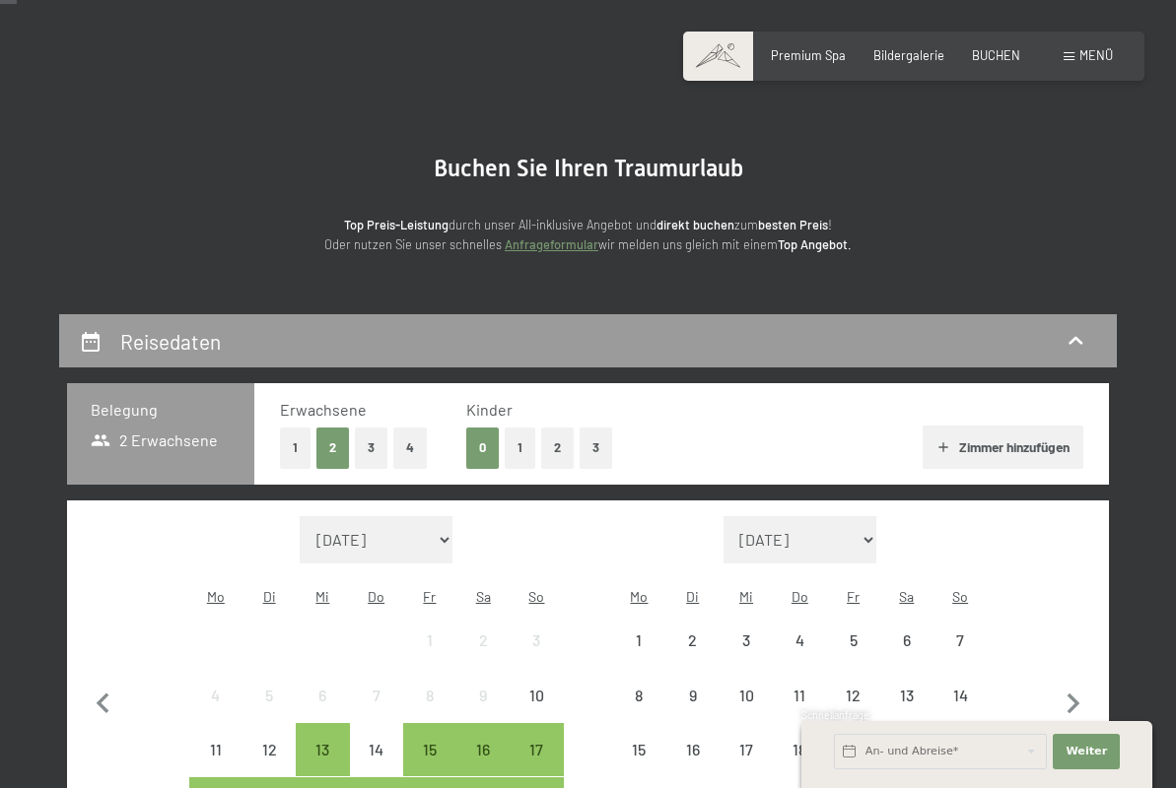
scroll to position [127, 0]
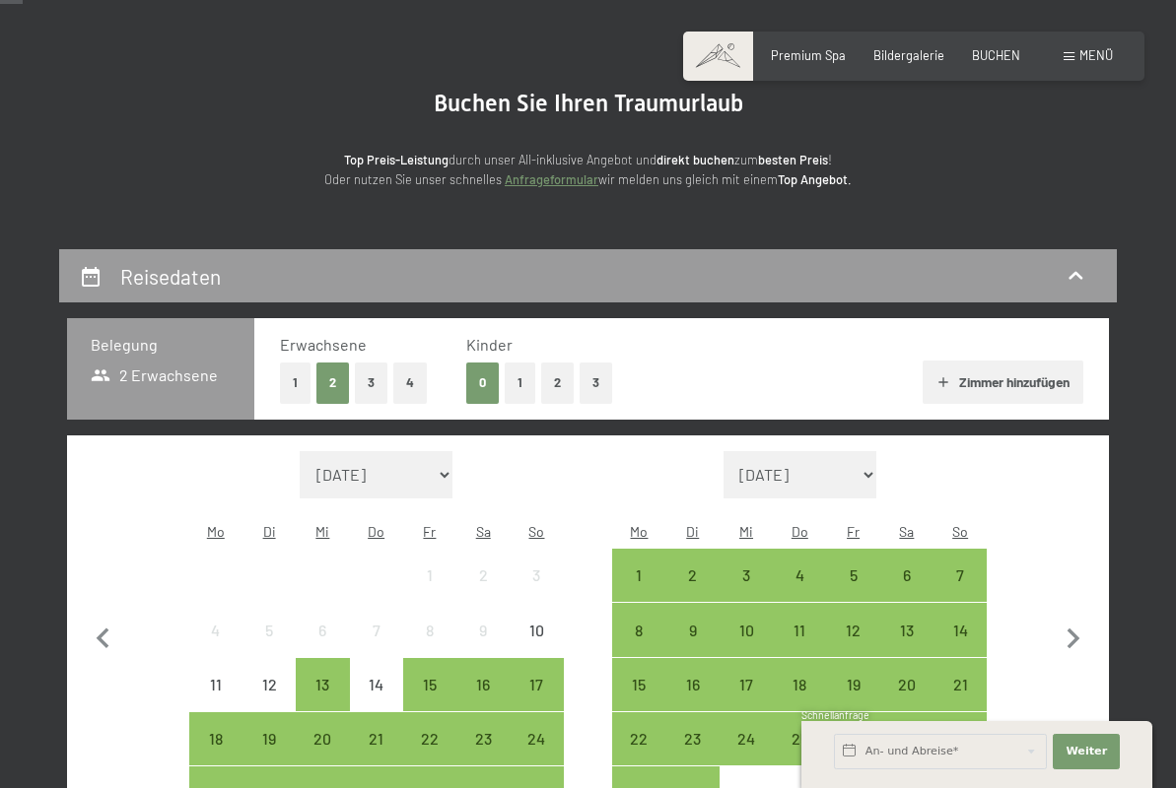
click at [423, 451] on span "Einwilligung Marketing*" at bounding box center [478, 451] width 163 height 20
click at [387, 451] on input "Einwilligung Marketing*" at bounding box center [378, 451] width 20 height 20
checkbox input "false"
select select "[DATE]"
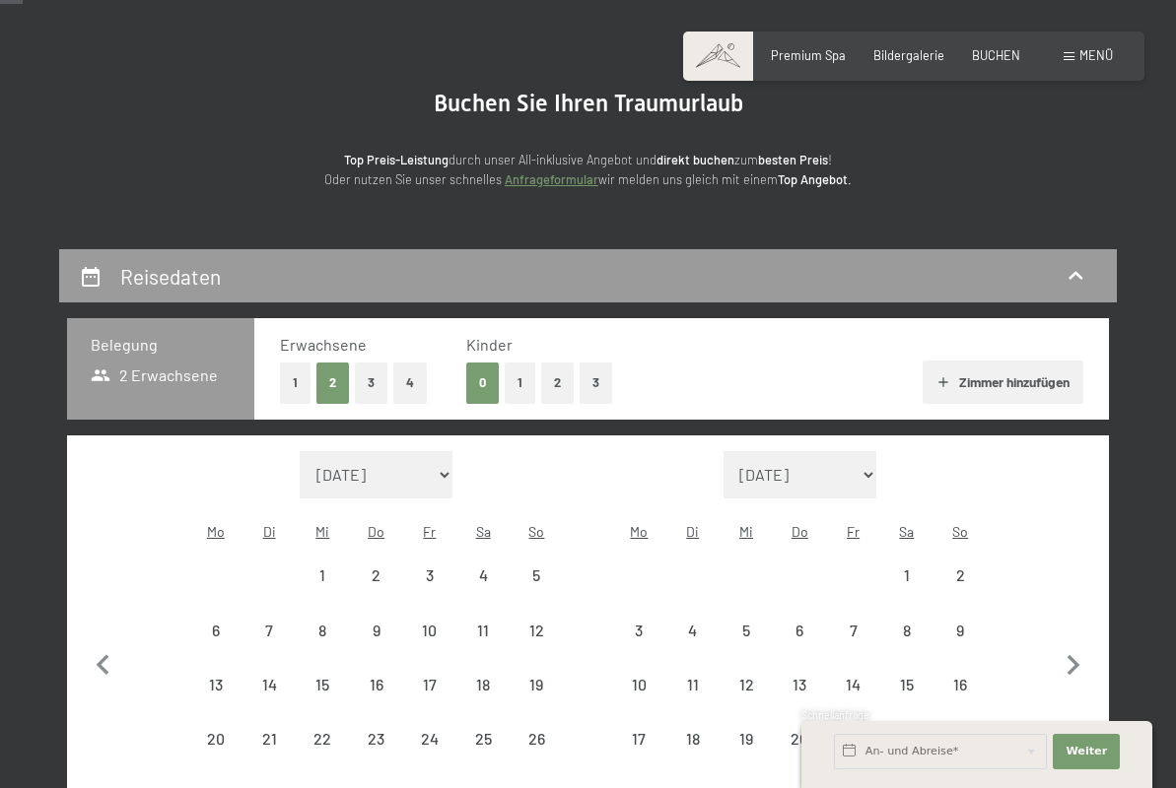
select select "[DATE]"
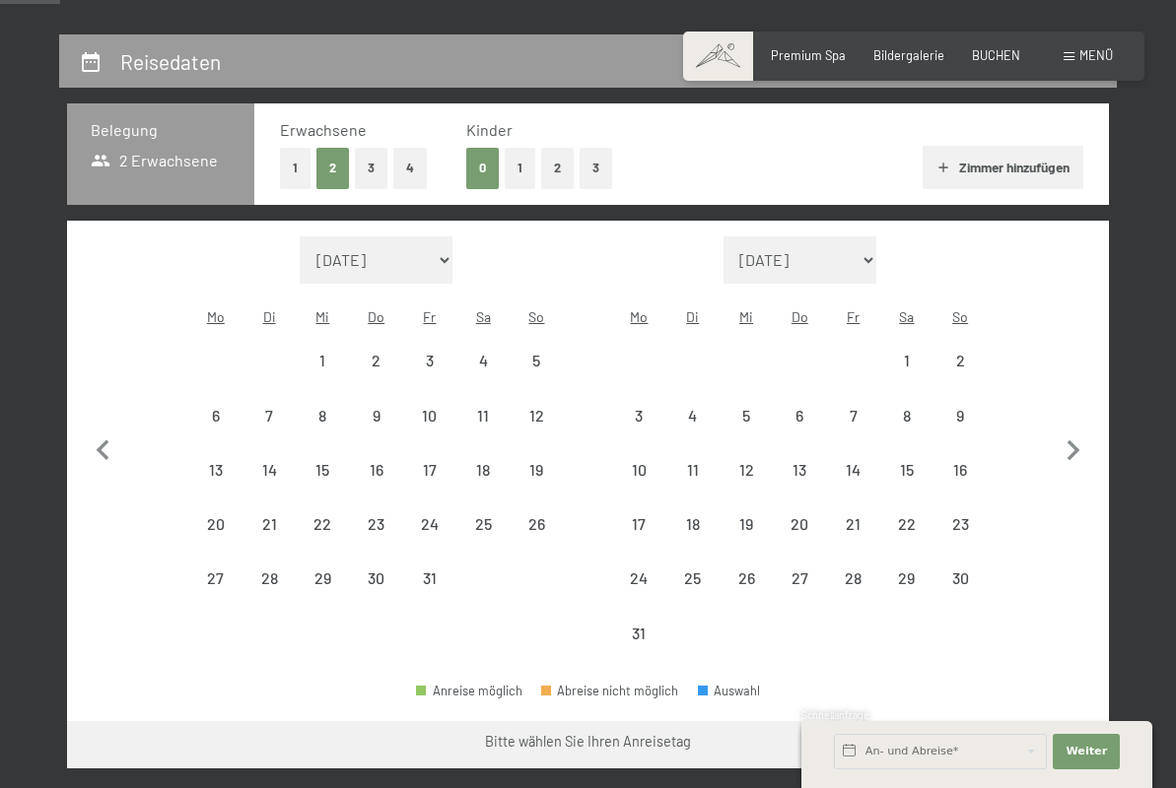
scroll to position [347, 0]
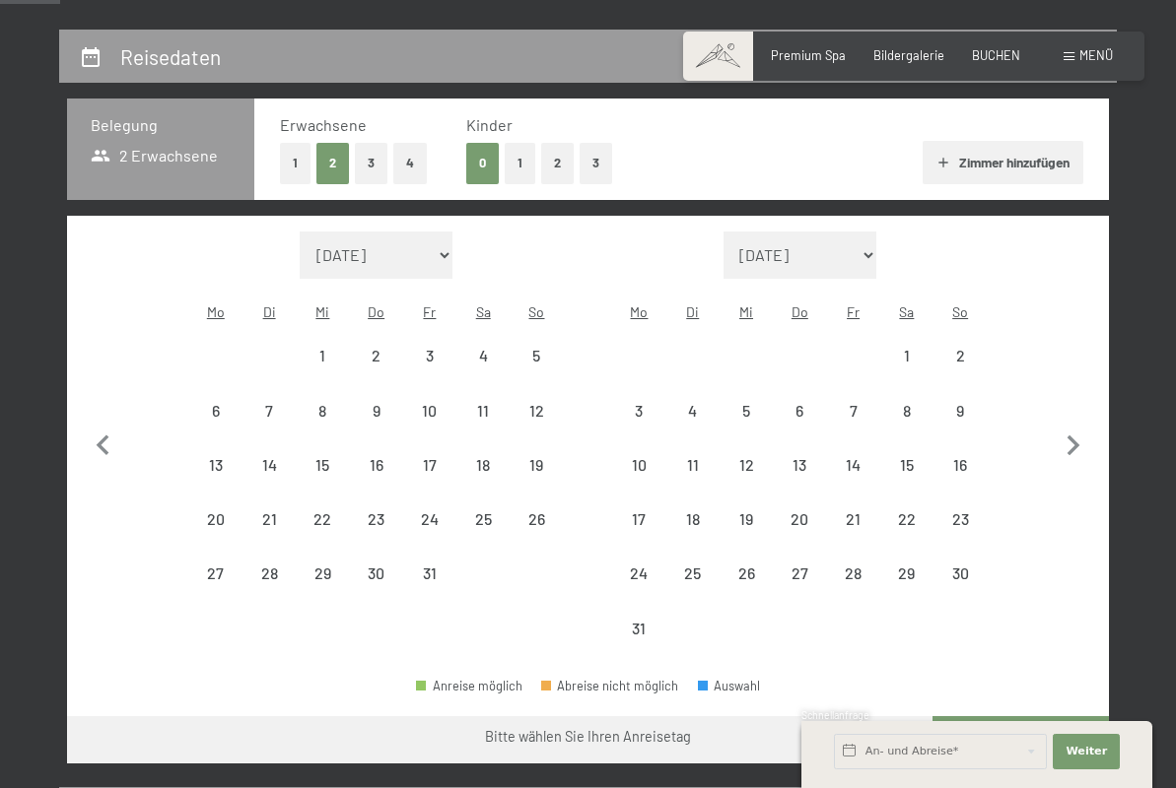
select select "[DATE]"
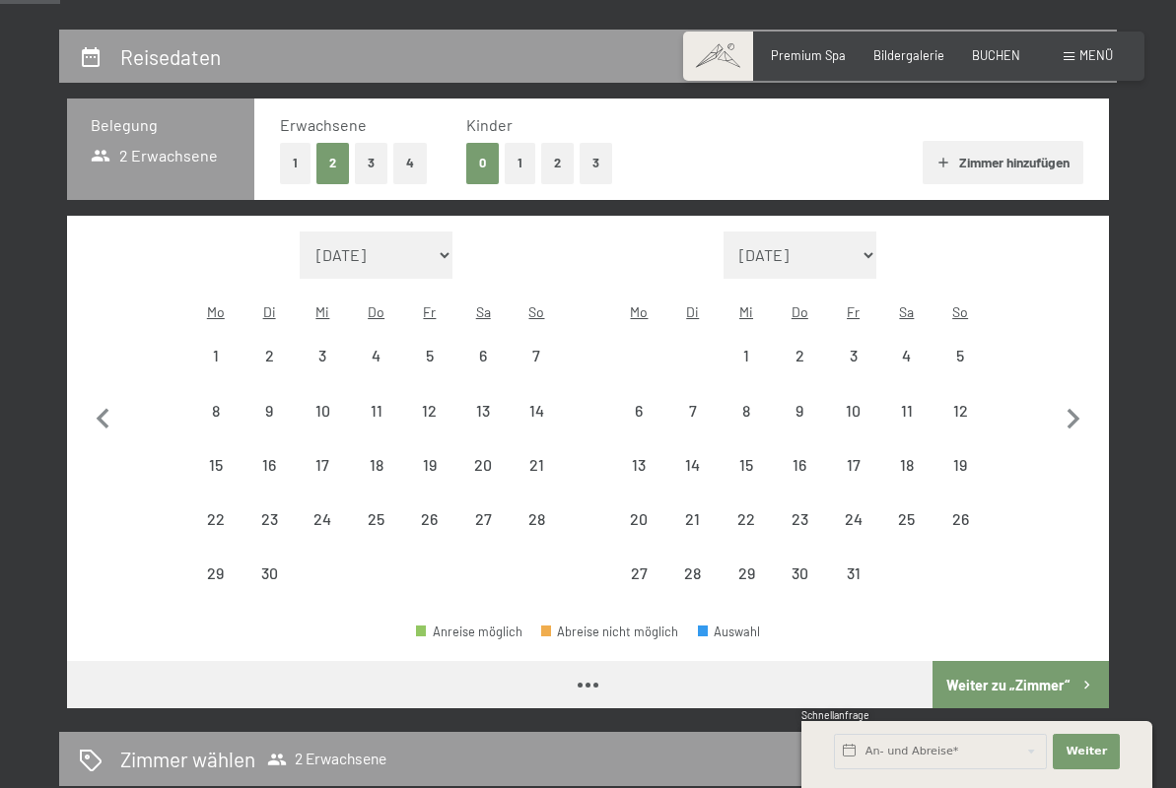
select select "[DATE]"
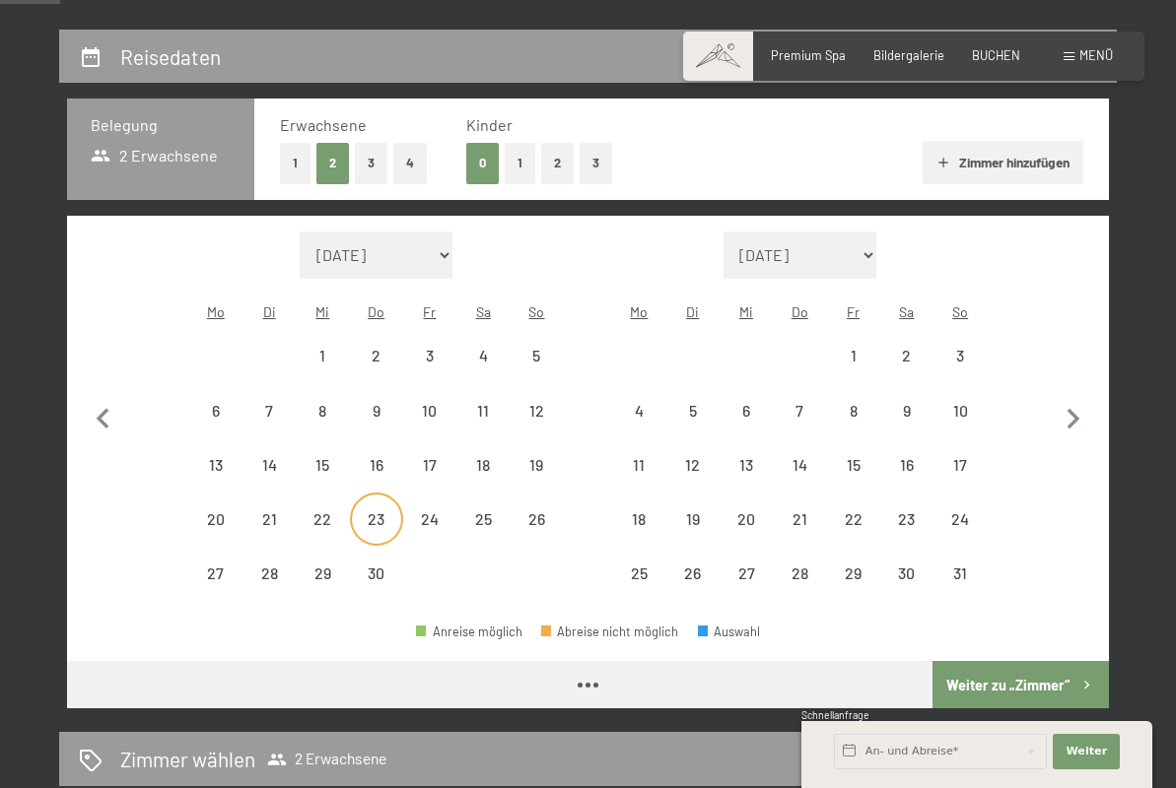
select select "[DATE]"
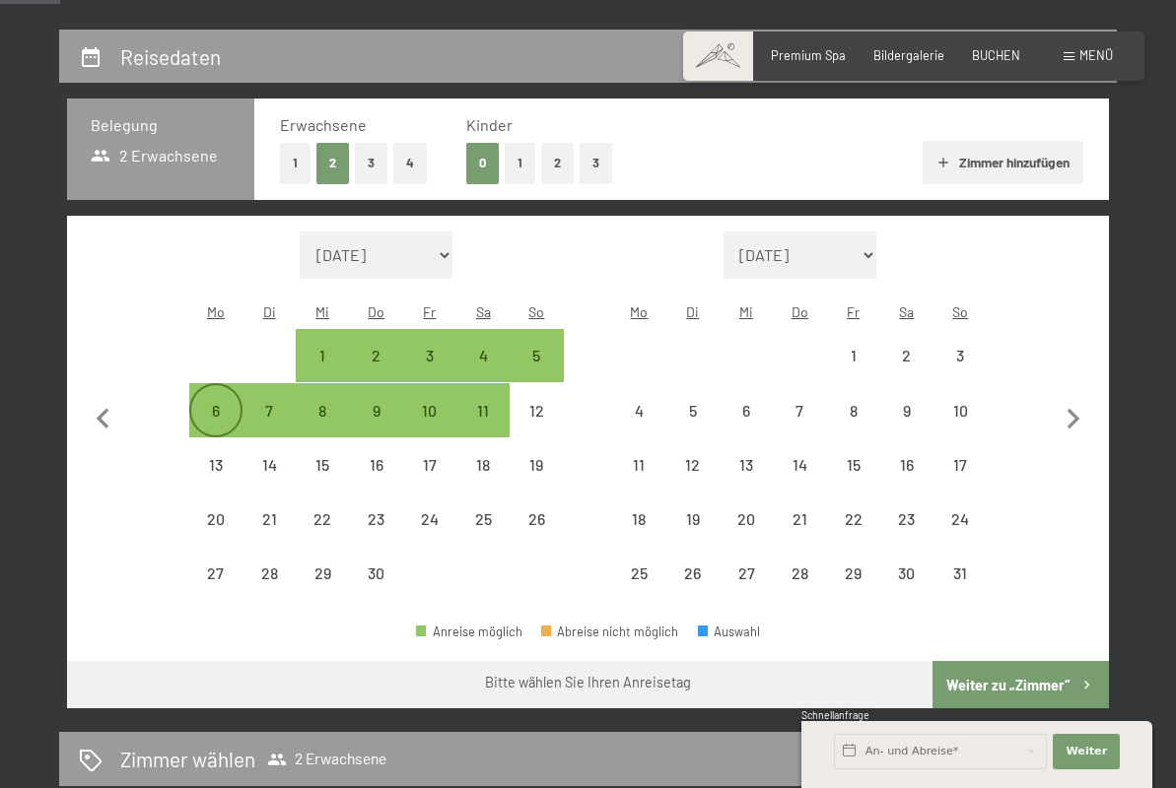
click at [215, 403] on div "6" at bounding box center [215, 427] width 49 height 49
select select "[DATE]"
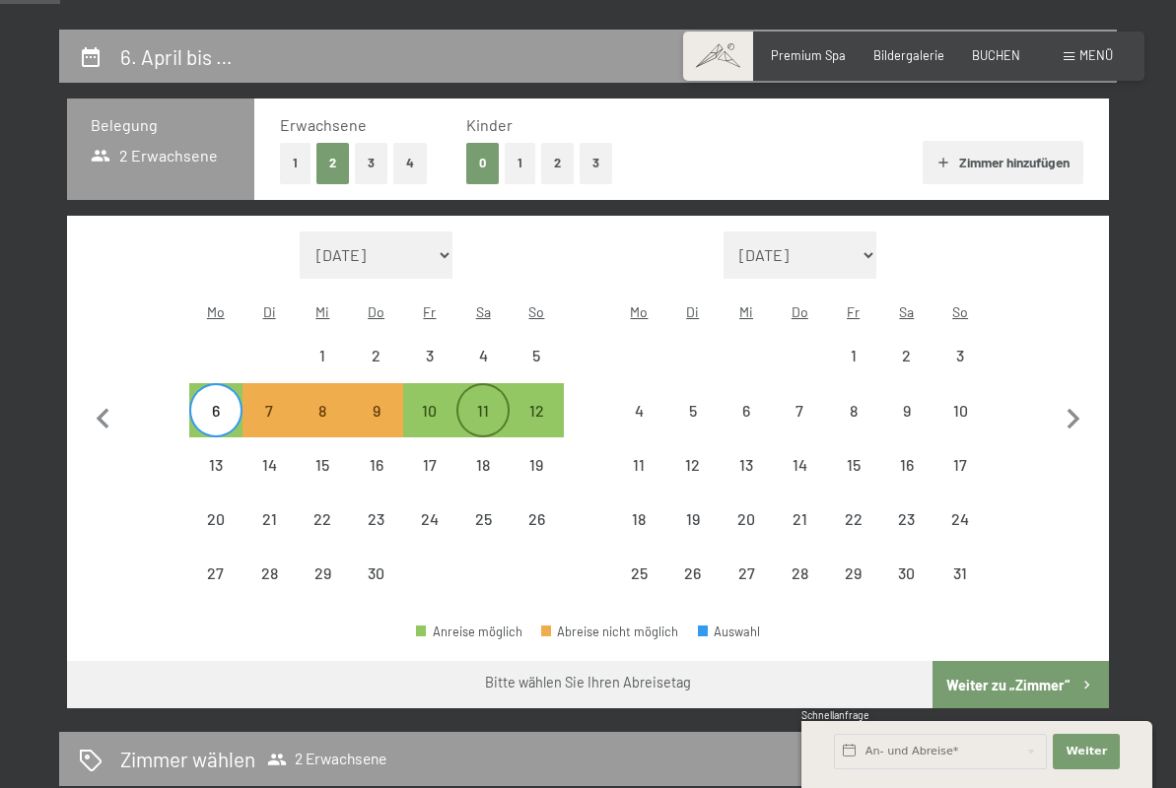
click at [478, 403] on div "11" at bounding box center [482, 427] width 49 height 49
select select "[DATE]"
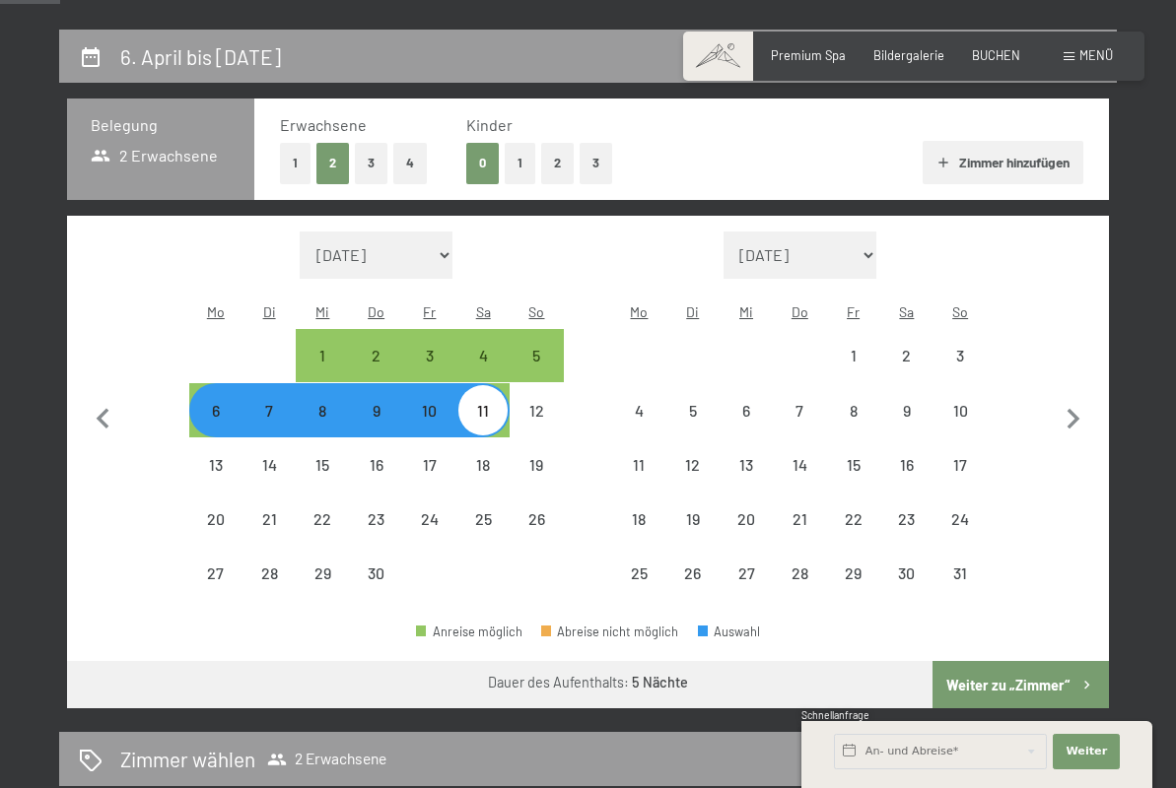
click at [586, 165] on button "3" at bounding box center [596, 163] width 33 height 40
select select "[DATE]"
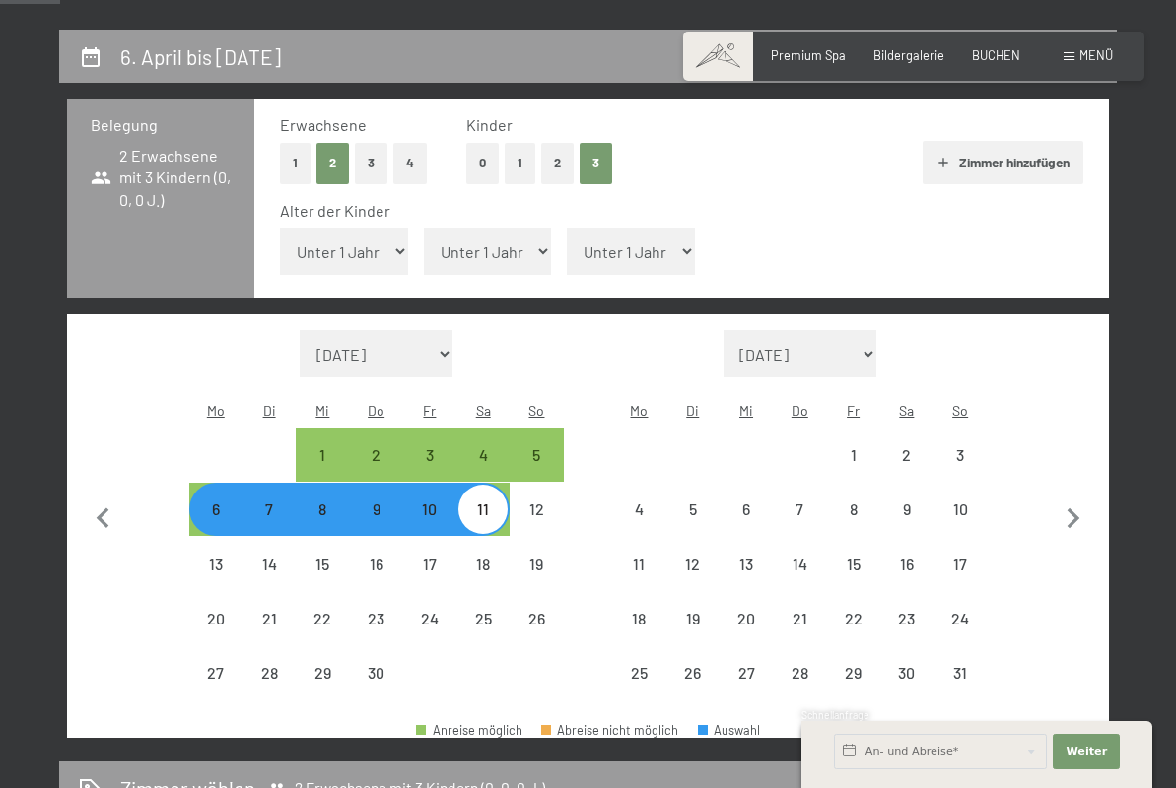
select select "[DATE]"
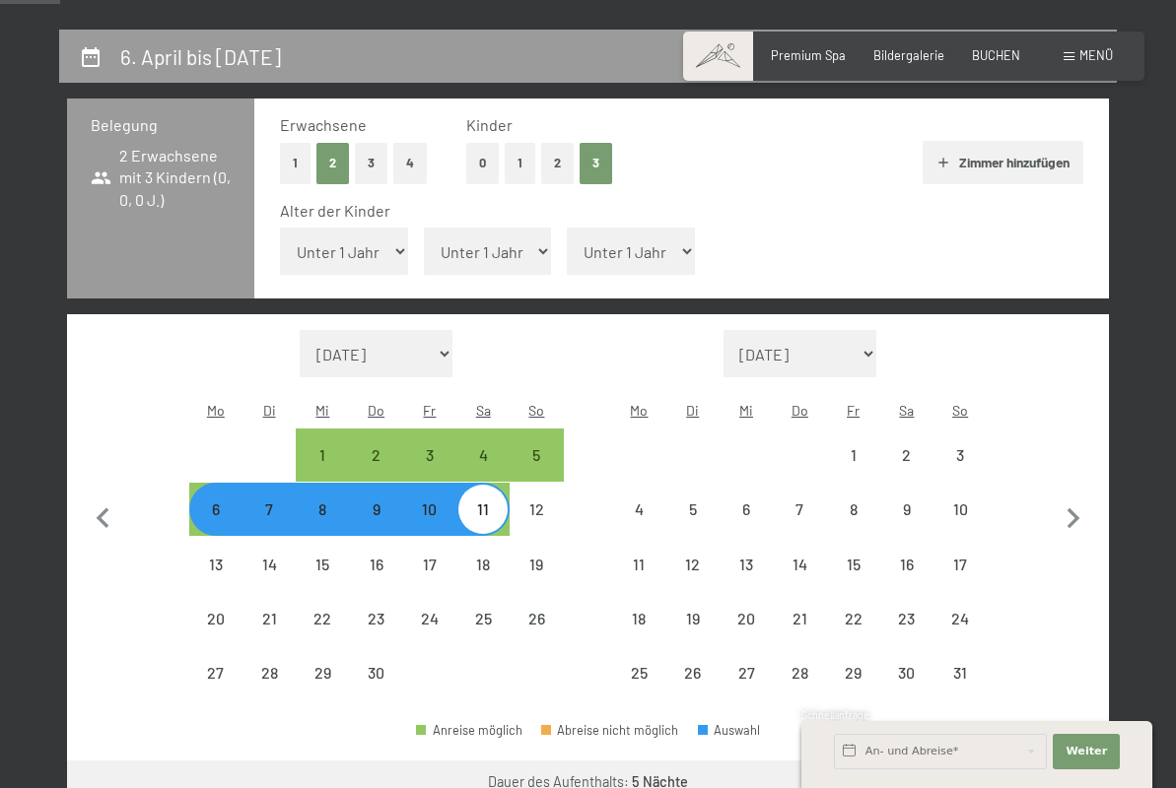
select select "10"
select select "[DATE]"
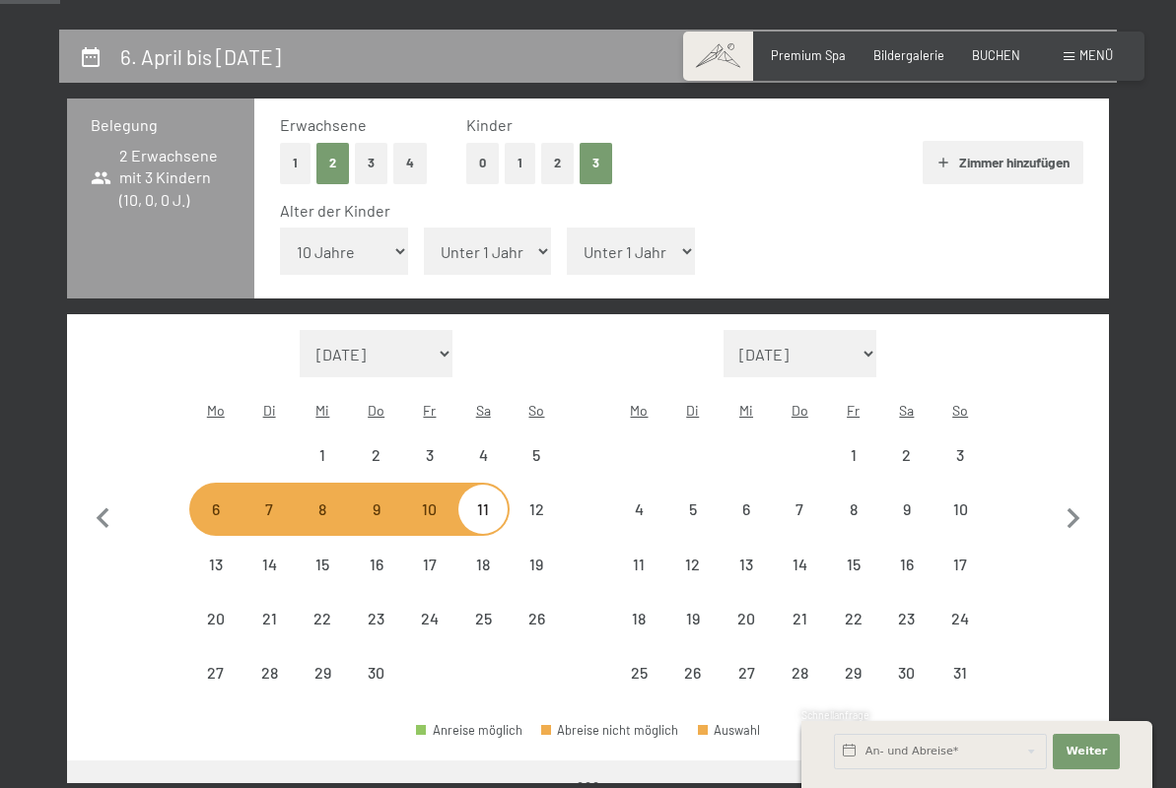
select select "[DATE]"
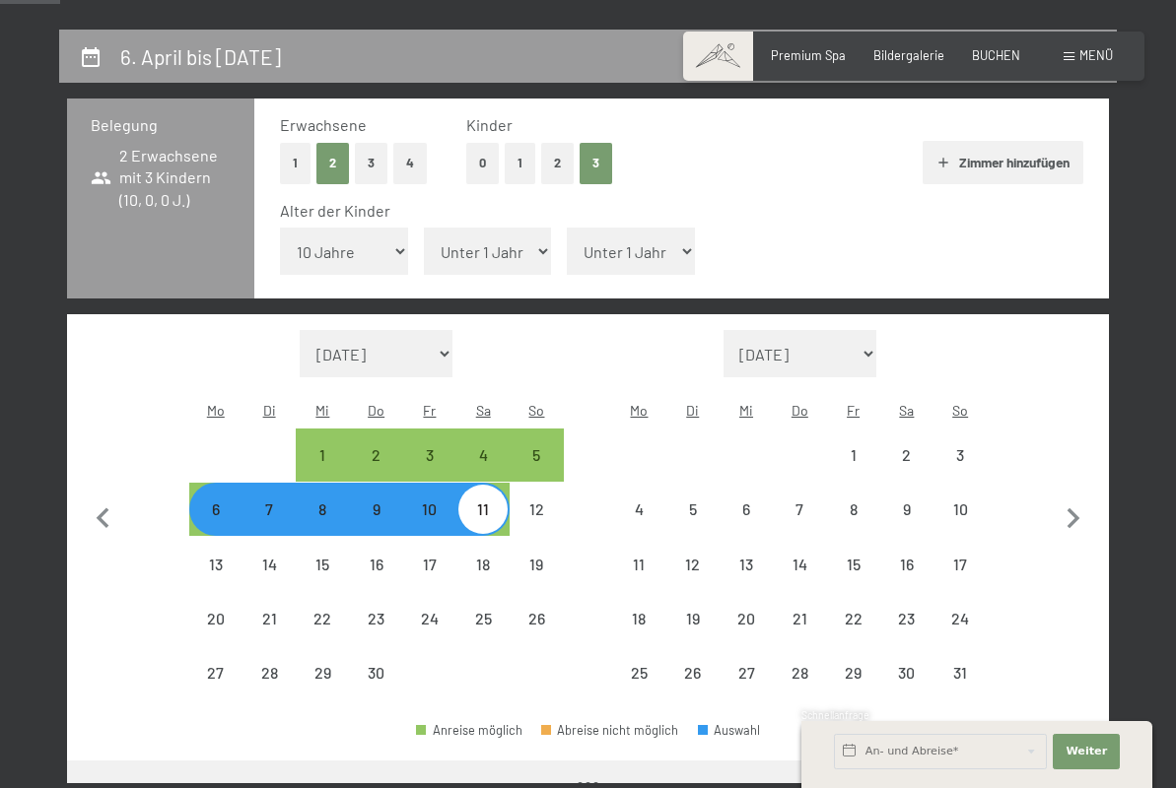
select select "[DATE]"
select select "12"
select select "[DATE]"
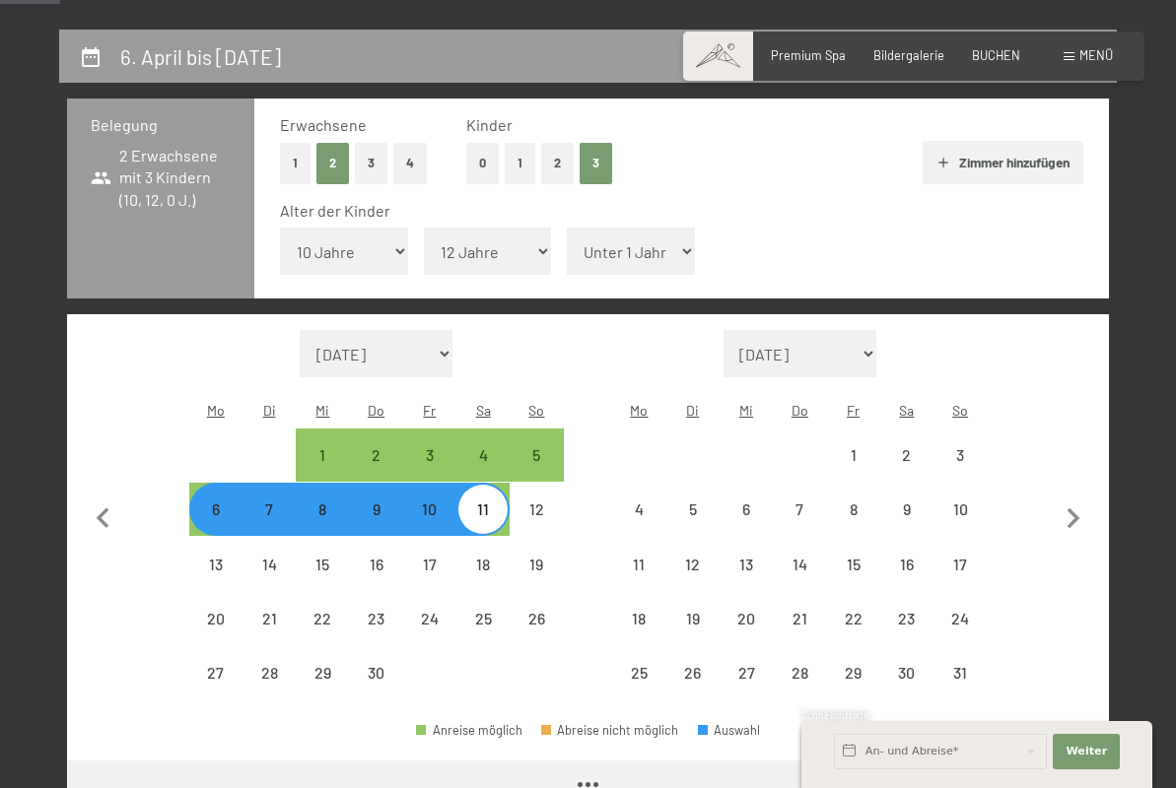
select select "[DATE]"
select select "14"
select select "[DATE]"
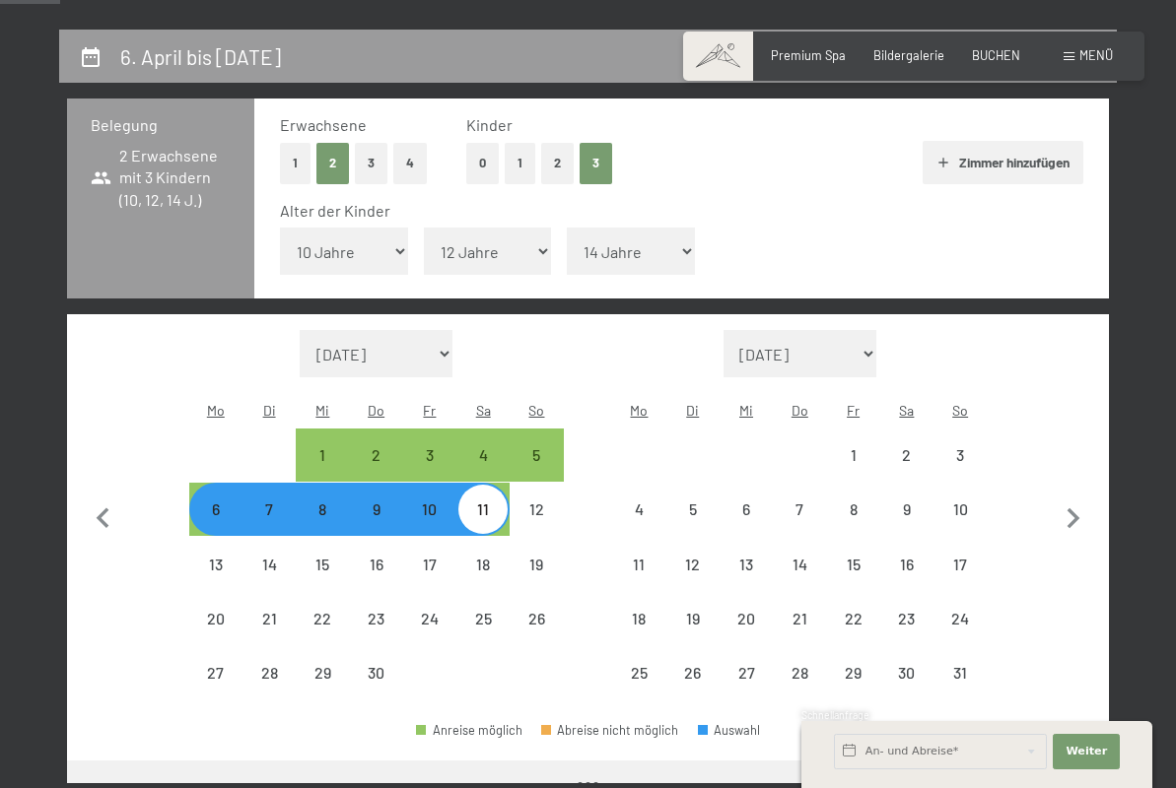
click at [782, 237] on div "Alter der Kinder Unter 1 Jahr 1 Jahr 2 Jahre 3 Jahre 4 Jahre 5 Jahre 6 Jahre 7 …" at bounding box center [681, 242] width 803 height 84
select select "[DATE]"
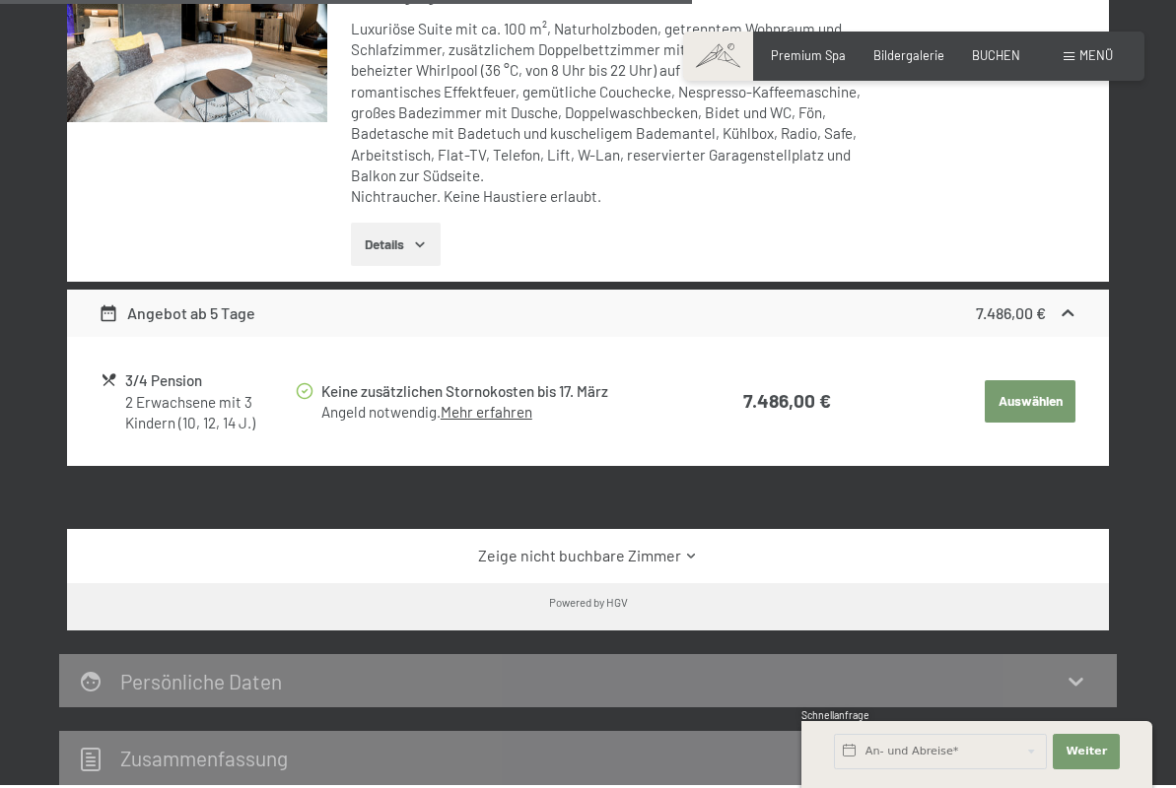
scroll to position [1124, 0]
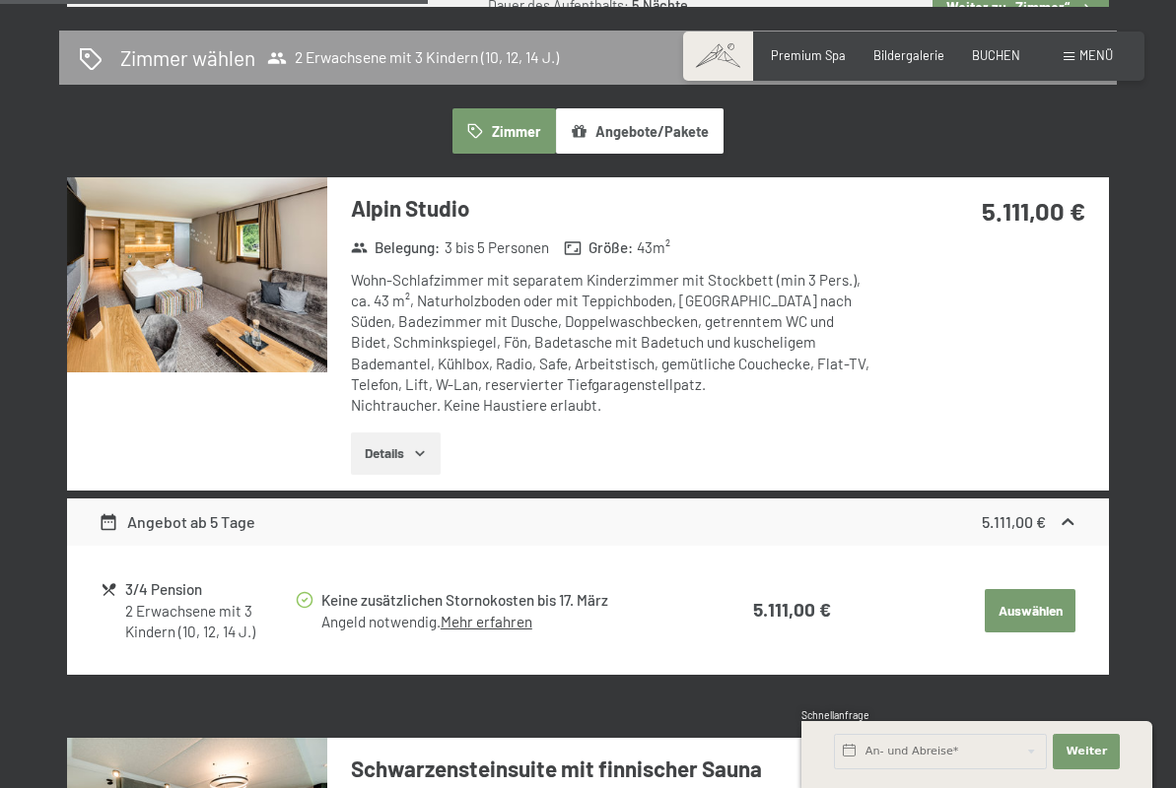
click at [1027, 16] on div "6. April bis [DATE] Belegung 2 Erwachsene mit 3 Kindern (10, 12, 14 J.) Erwachs…" at bounding box center [588, 425] width 1058 height 2345
click at [247, 308] on img at bounding box center [197, 274] width 260 height 195
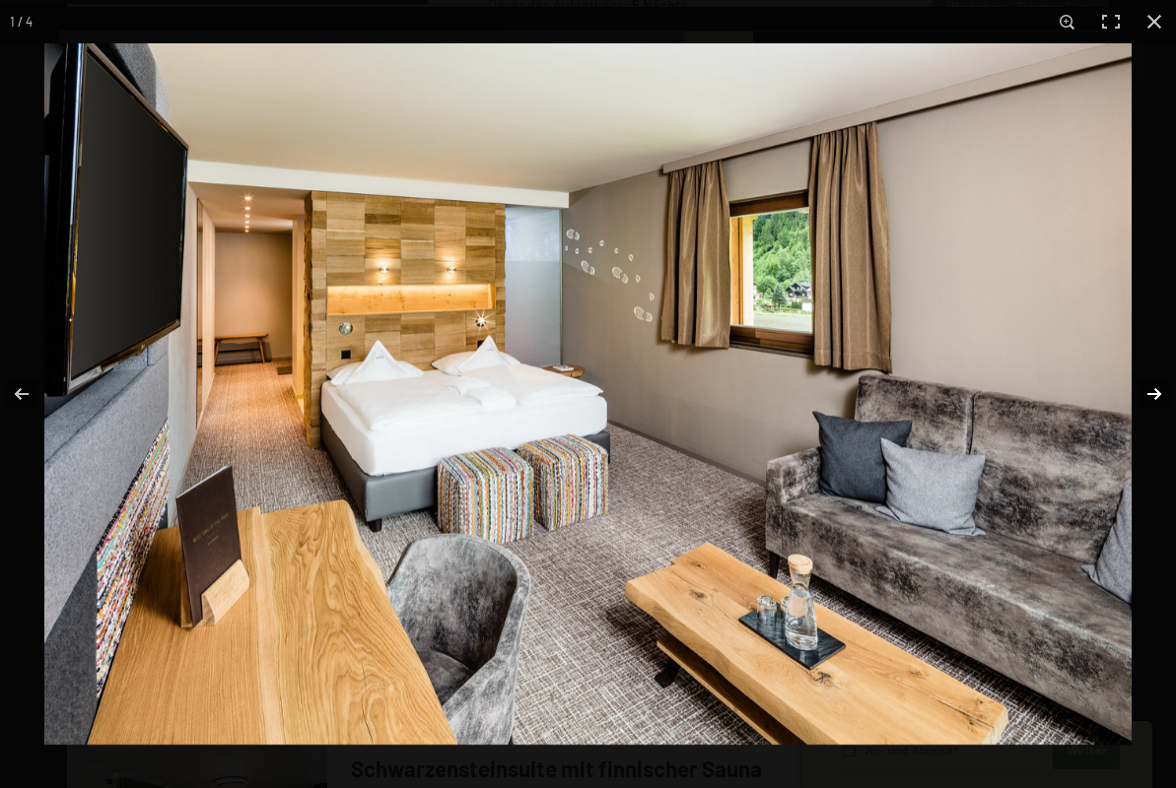
click at [1152, 390] on button "button" at bounding box center [1141, 394] width 69 height 99
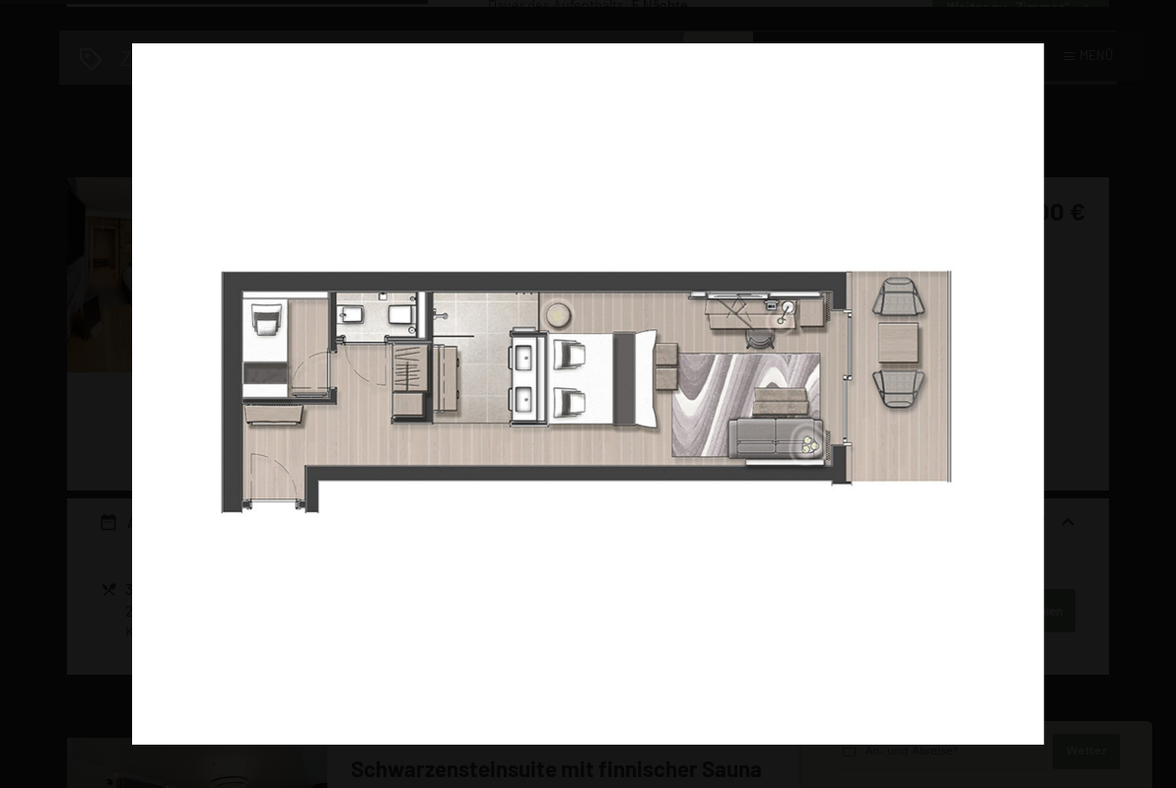
click at [1152, 390] on button "button" at bounding box center [1141, 394] width 69 height 99
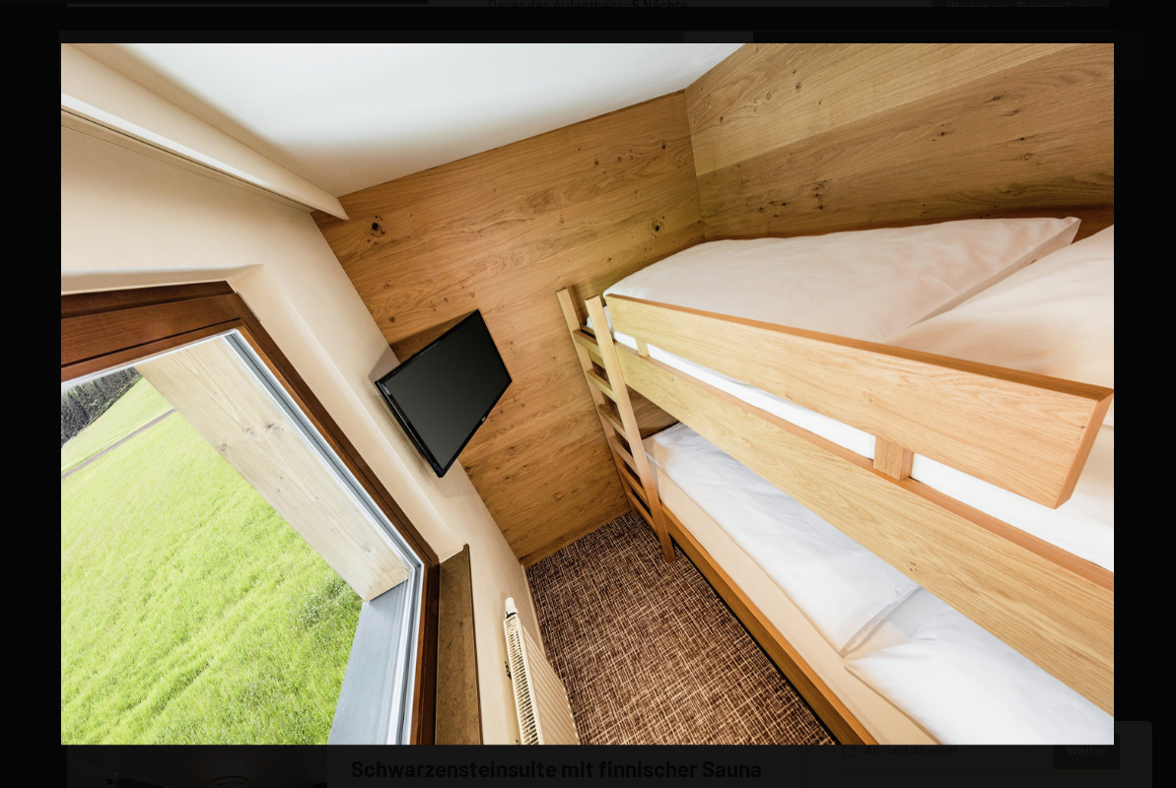
click at [1152, 390] on button "button" at bounding box center [1141, 394] width 69 height 99
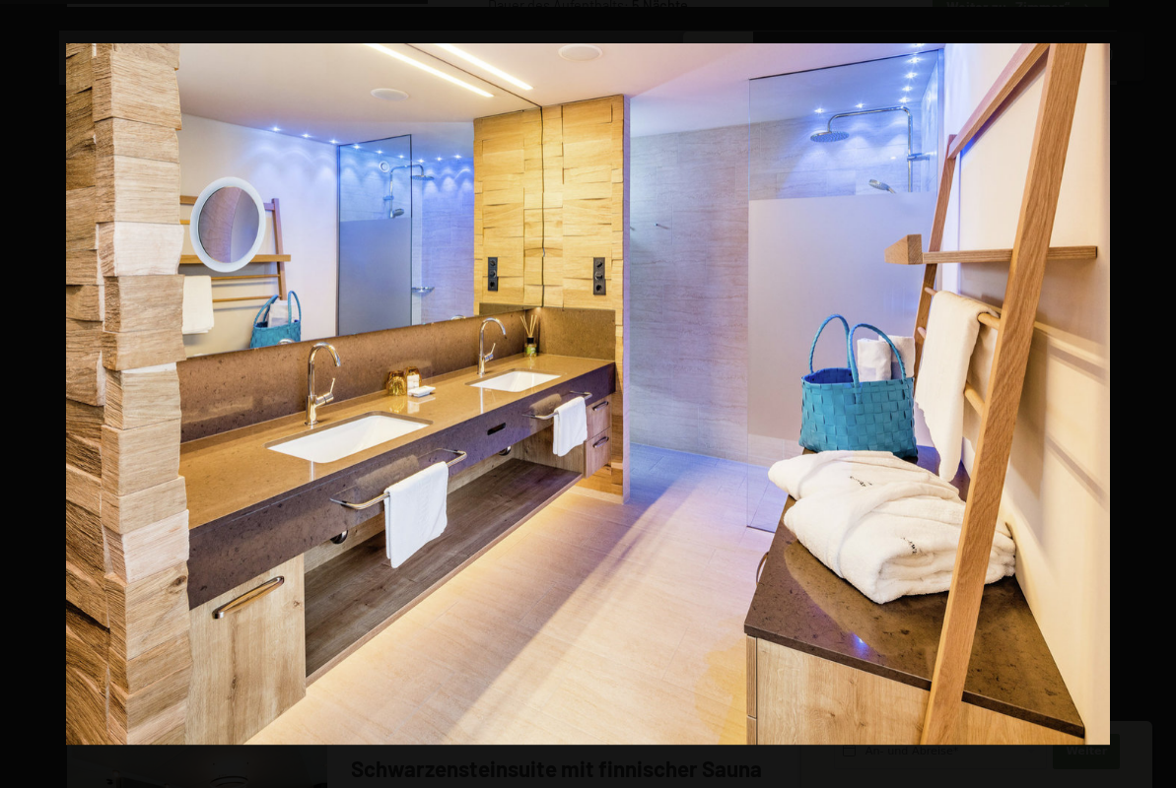
click at [1152, 390] on button "button" at bounding box center [1141, 394] width 69 height 99
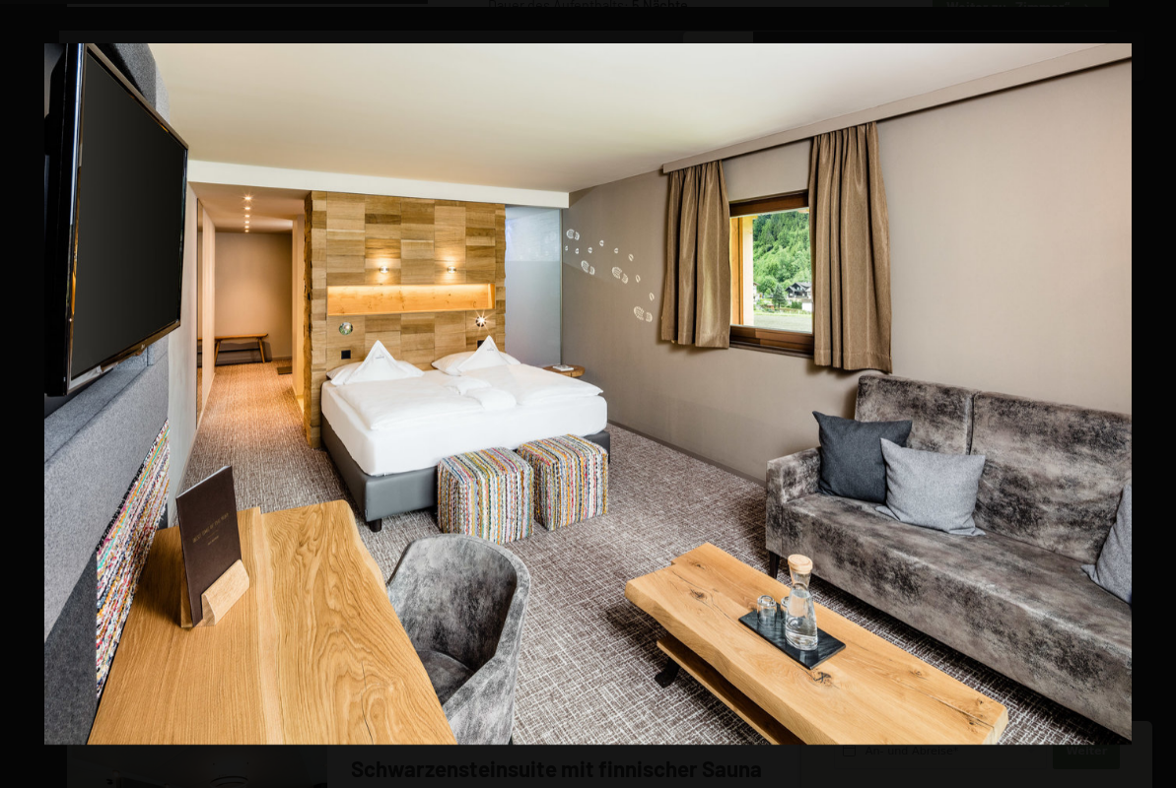
click at [1152, 390] on button "button" at bounding box center [1141, 394] width 69 height 99
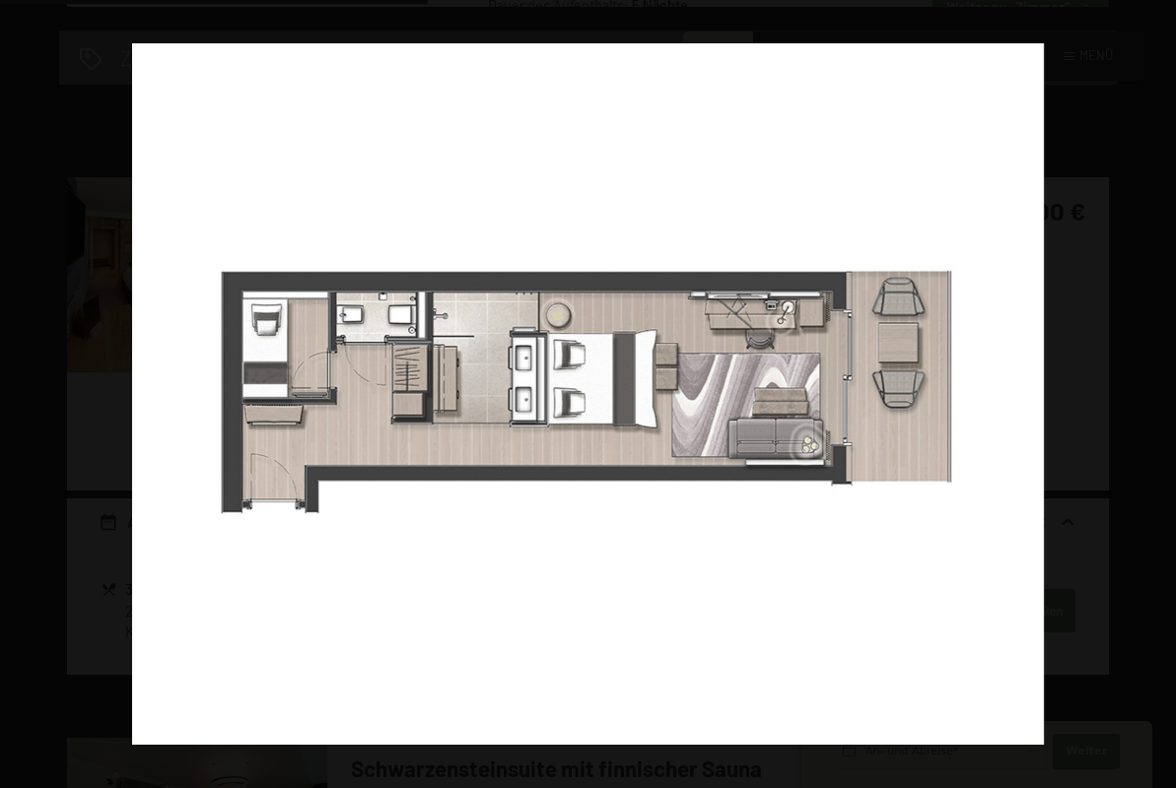
click at [1152, 390] on button "button" at bounding box center [1141, 394] width 69 height 99
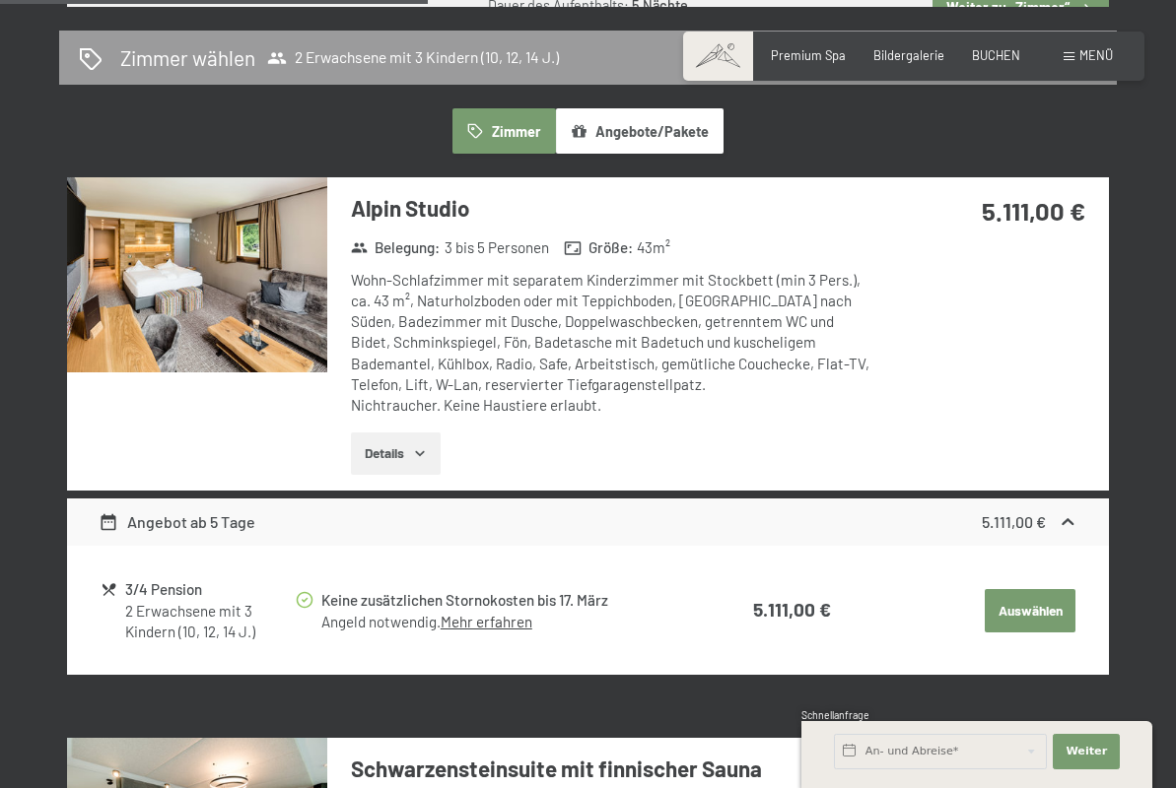
click at [0, 0] on button "button" at bounding box center [0, 0] width 0 height 0
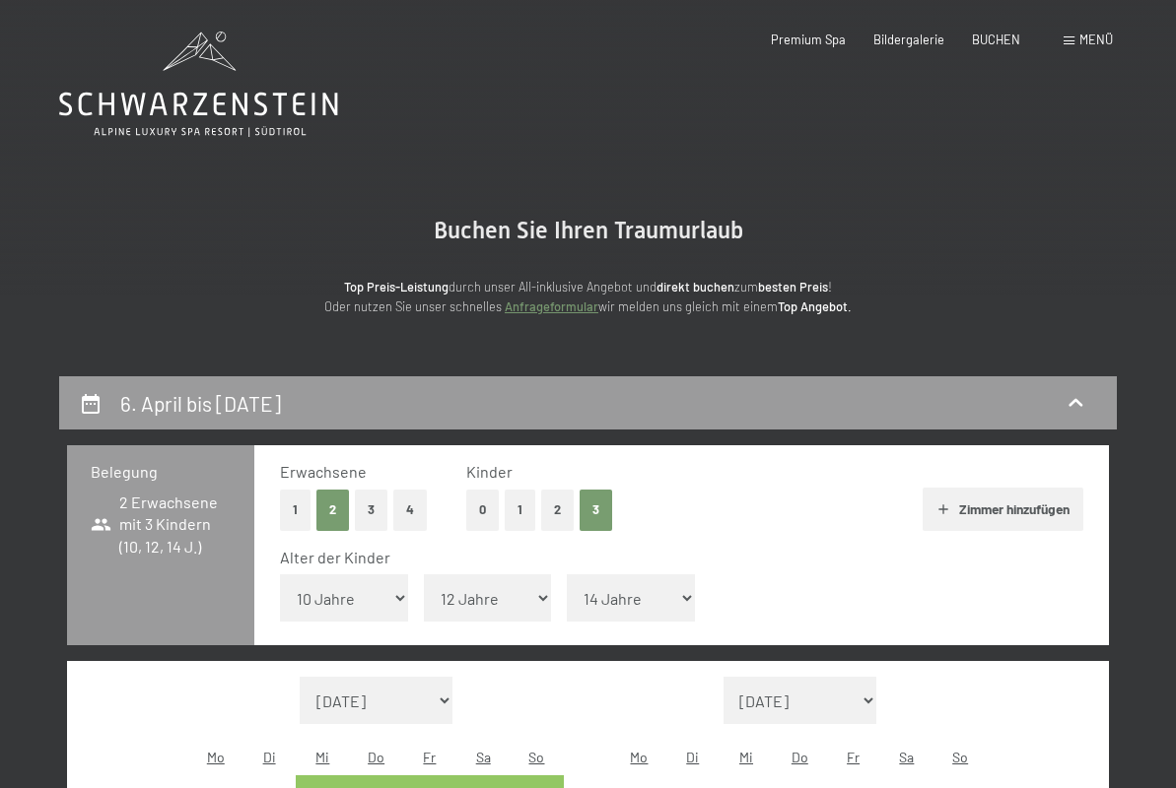
scroll to position [0, 0]
click at [208, 113] on icon at bounding box center [198, 84] width 279 height 105
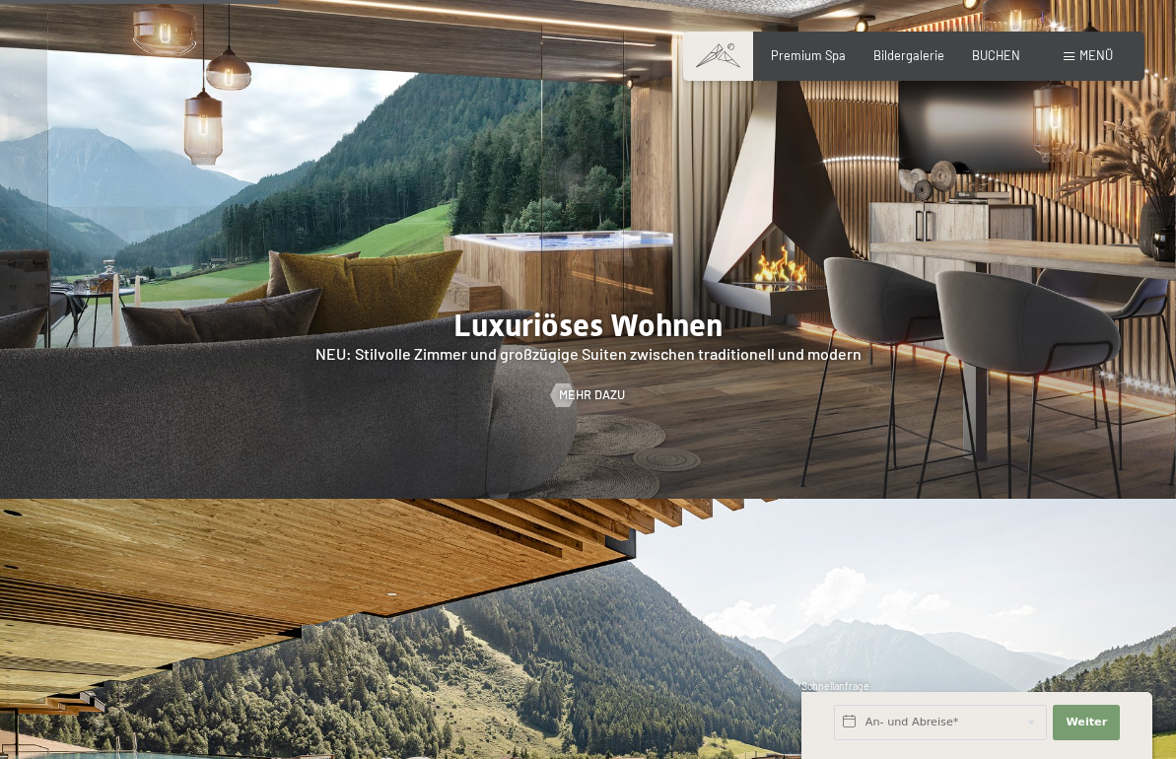
scroll to position [1839, 0]
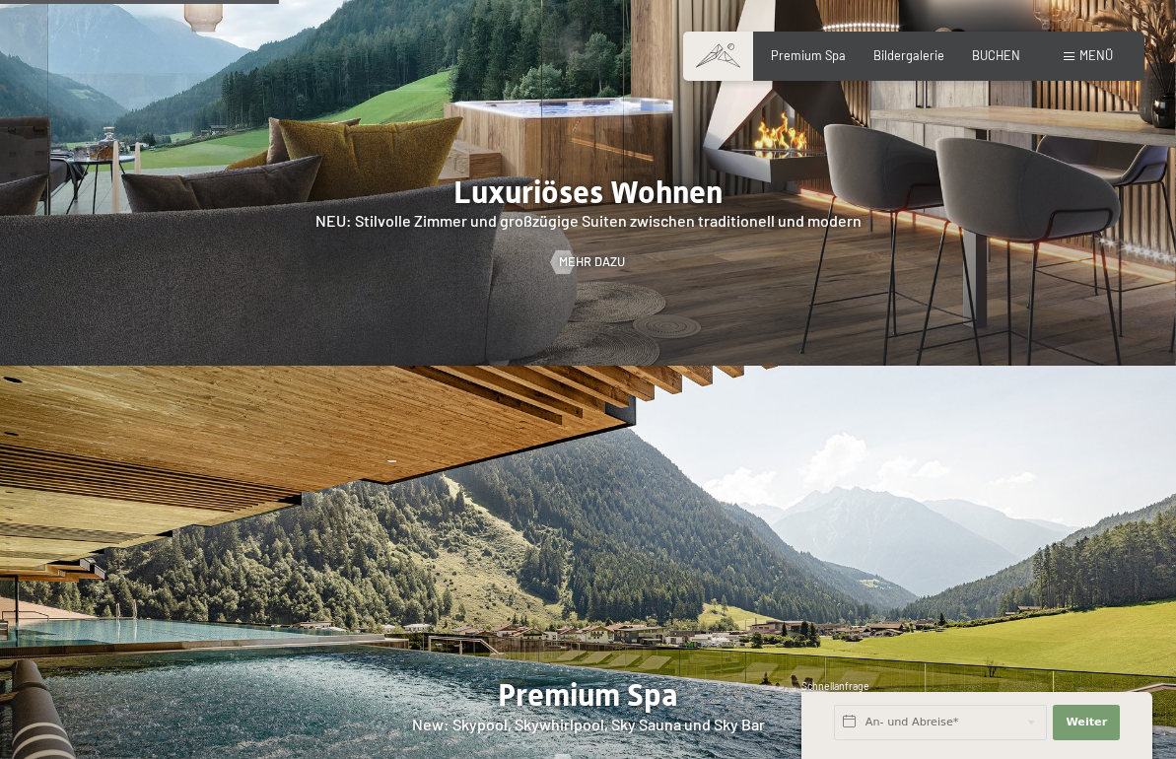
click at [561, 225] on div at bounding box center [588, 114] width 1176 height 504
